Goal: Information Seeking & Learning: Check status

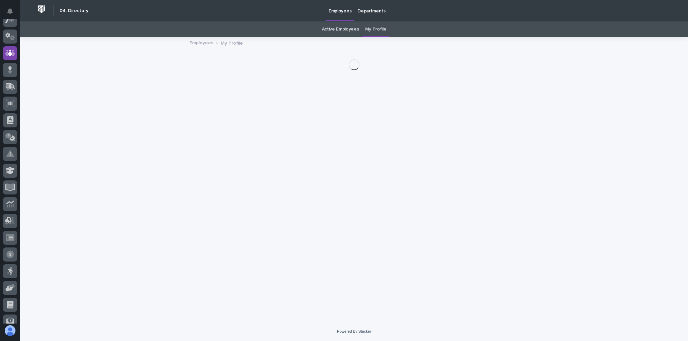
scroll to position [4, 0]
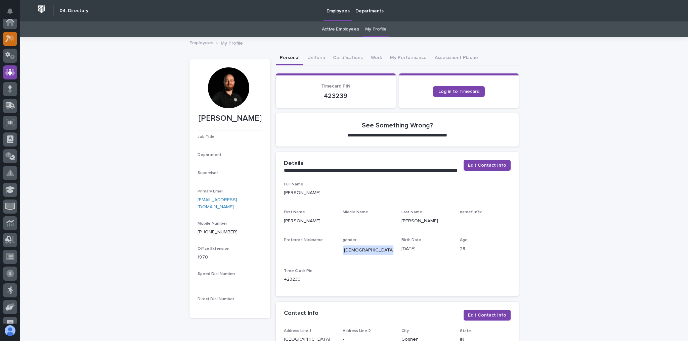
click at [11, 42] on icon at bounding box center [10, 39] width 10 height 8
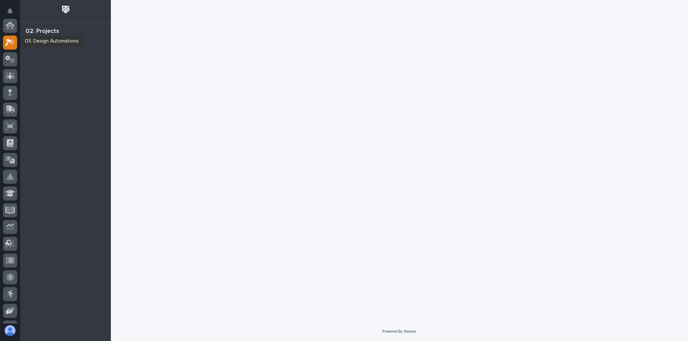
scroll to position [17, 0]
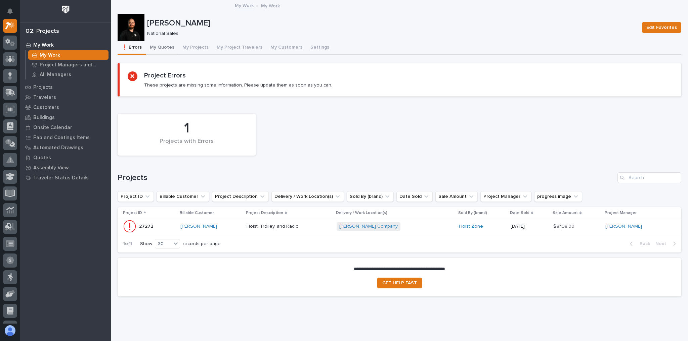
click at [168, 53] on button "My Quotes" at bounding box center [162, 48] width 33 height 14
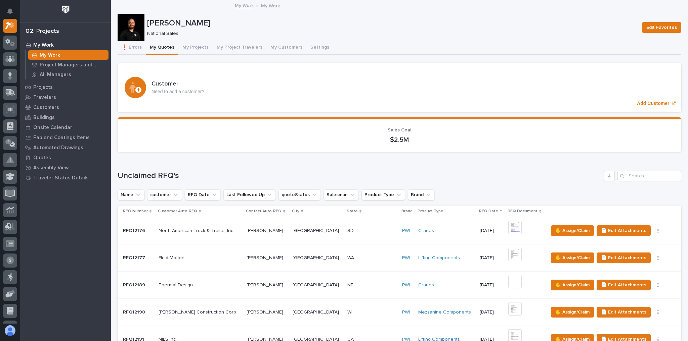
scroll to position [242, 0]
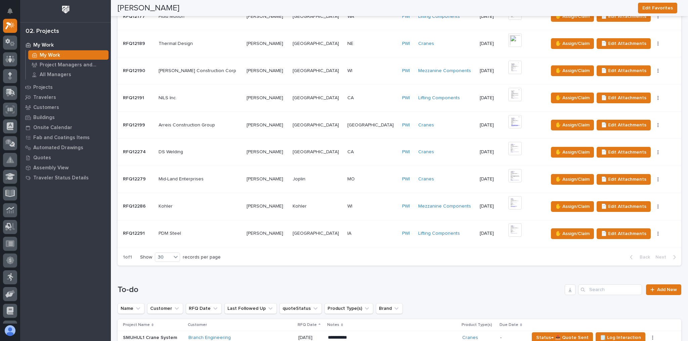
click at [363, 228] on div "IA IA" at bounding box center [371, 233] width 49 height 11
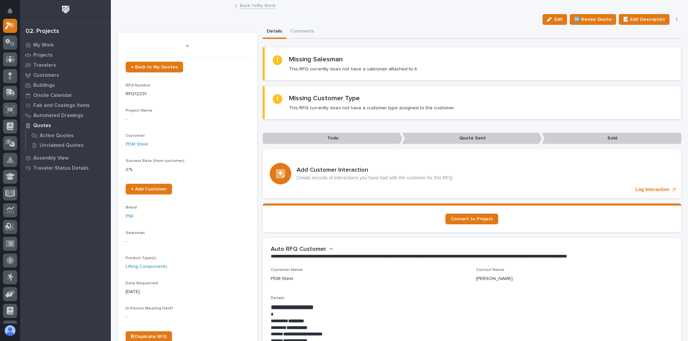
click at [259, 7] on link "Back to My Work" at bounding box center [258, 5] width 36 height 8
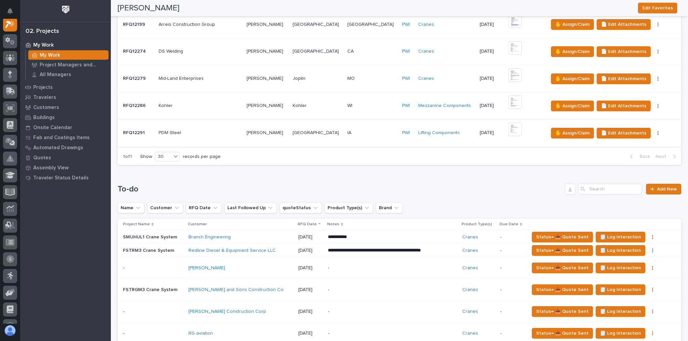
scroll to position [403, 0]
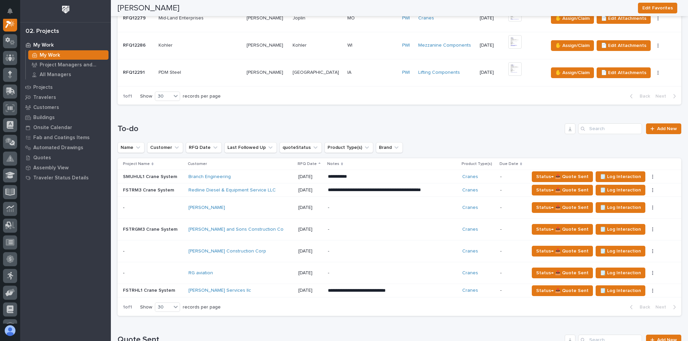
click at [241, 288] on div "[PERSON_NAME] Services llc" at bounding box center [240, 291] width 104 height 6
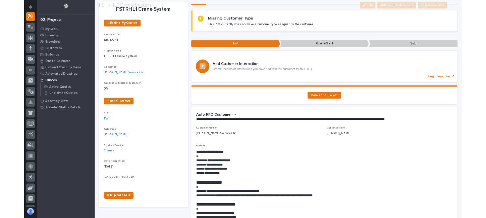
scroll to position [54, 0]
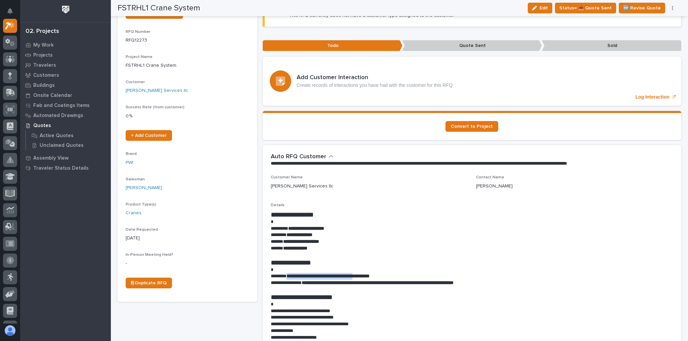
drag, startPoint x: 376, startPoint y: 275, endPoint x: 289, endPoint y: 277, distance: 86.6
click at [289, 277] on strong "**********" at bounding box center [327, 276] width 83 height 5
copy strong "**********"
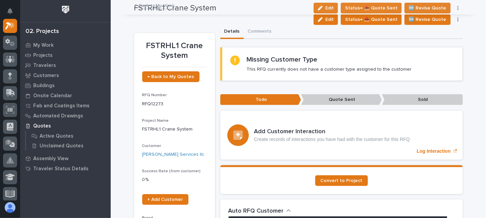
scroll to position [0, 0]
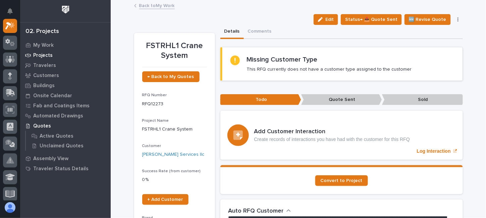
click at [52, 55] on div "Projects" at bounding box center [65, 54] width 87 height 9
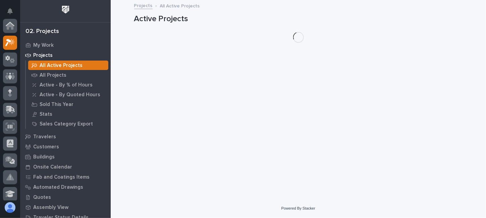
scroll to position [17, 0]
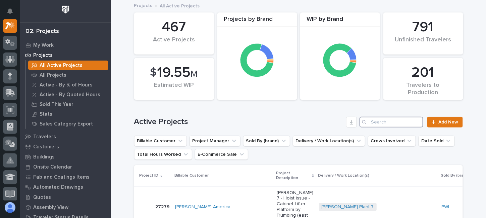
click at [377, 121] on input "Search" at bounding box center [392, 121] width 64 height 11
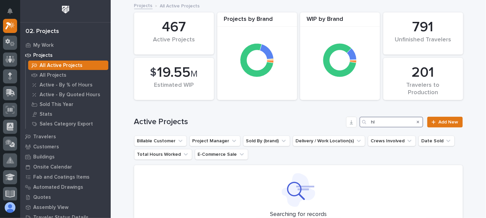
type input "hl"
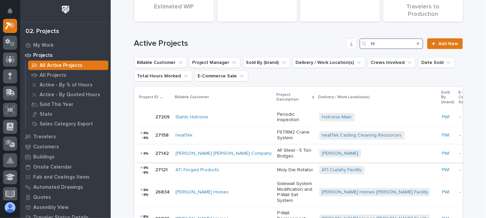
scroll to position [81, 0]
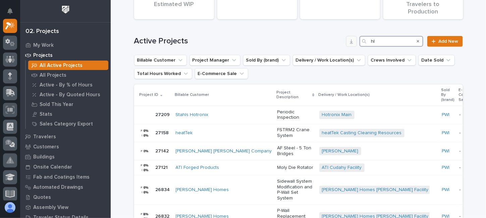
drag, startPoint x: 389, startPoint y: 43, endPoint x: 352, endPoint y: 44, distance: 36.9
click at [352, 44] on div "Active Projects hl Add New" at bounding box center [298, 41] width 329 height 11
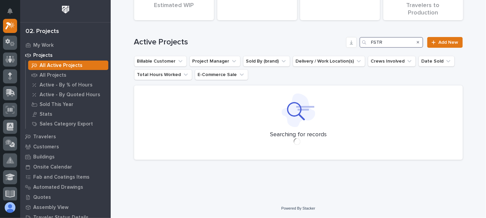
scroll to position [79, 0]
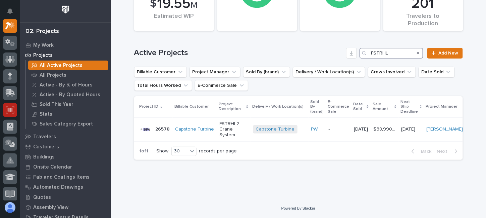
type input "FSTRHL"
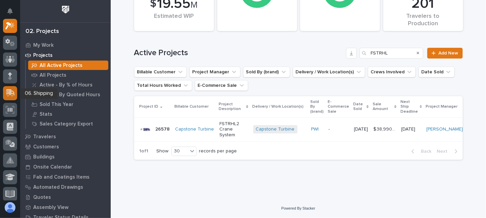
click at [8, 90] on icon at bounding box center [10, 92] width 9 height 6
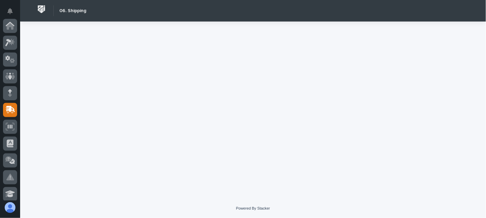
scroll to position [84, 0]
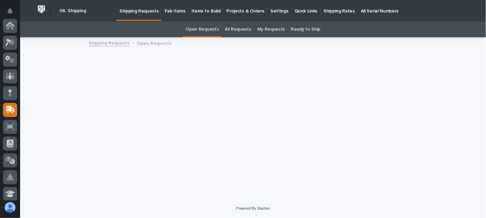
scroll to position [84, 0]
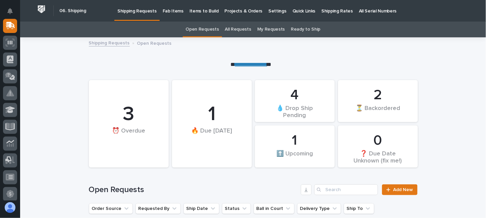
click at [356, 16] on link "All Serial Numbers" at bounding box center [378, 10] width 44 height 21
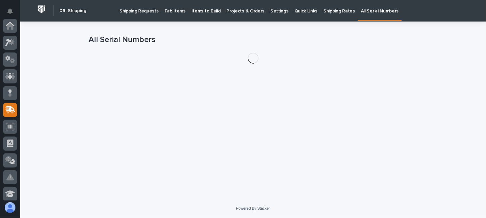
scroll to position [84, 0]
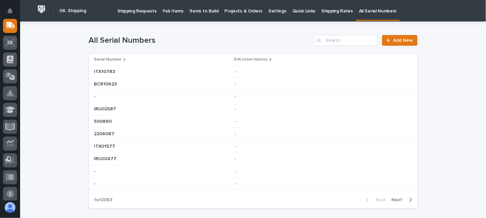
click at [324, 15] on link "Shipping Rates" at bounding box center [338, 10] width 38 height 21
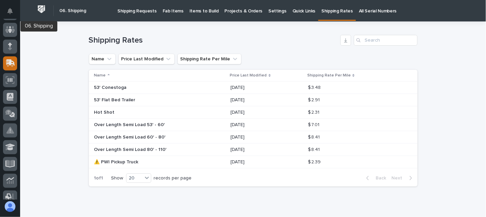
scroll to position [3, 0]
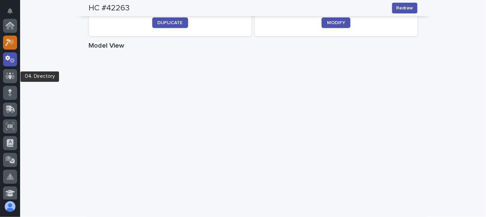
click at [7, 41] on icon at bounding box center [8, 42] width 6 height 7
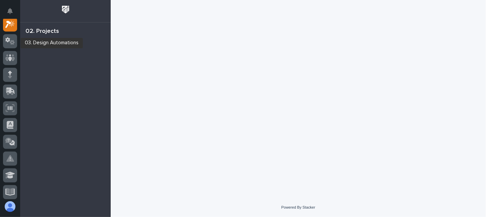
scroll to position [17, 0]
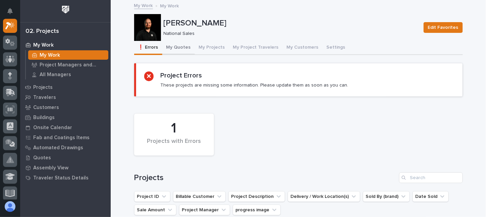
click at [177, 47] on button "My Quotes" at bounding box center [178, 48] width 33 height 14
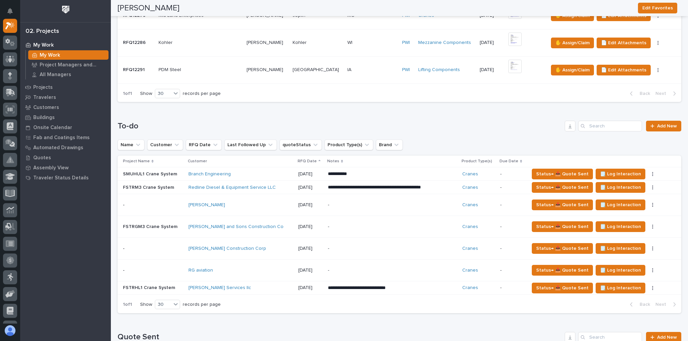
scroll to position [430, 0]
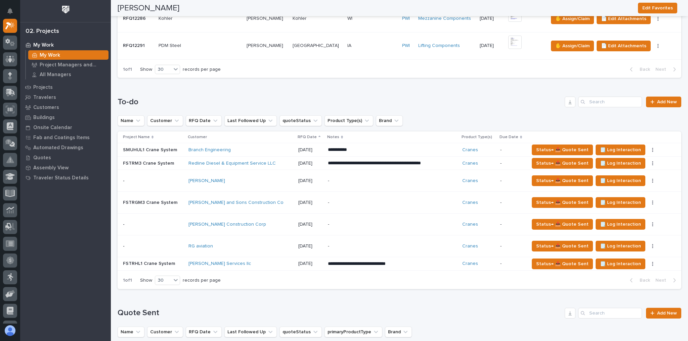
click at [243, 217] on div "[PERSON_NAME] Services llc" at bounding box center [240, 264] width 104 height 6
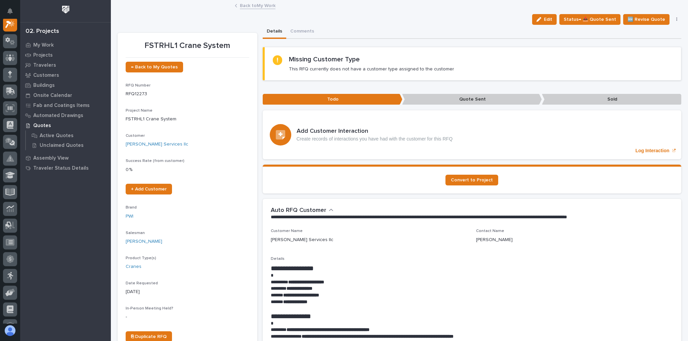
scroll to position [17, 0]
